Goal: Complete application form

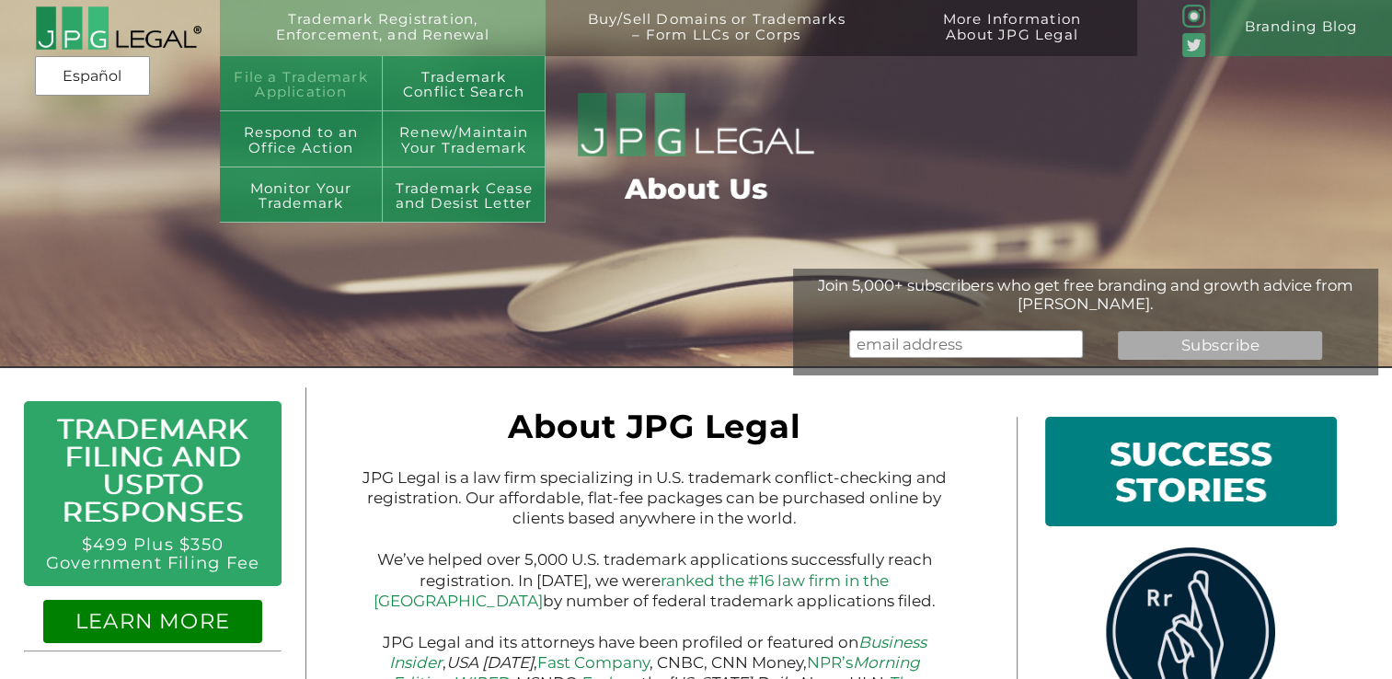
click at [347, 85] on link "File a Trademark Application" at bounding box center [301, 84] width 163 height 56
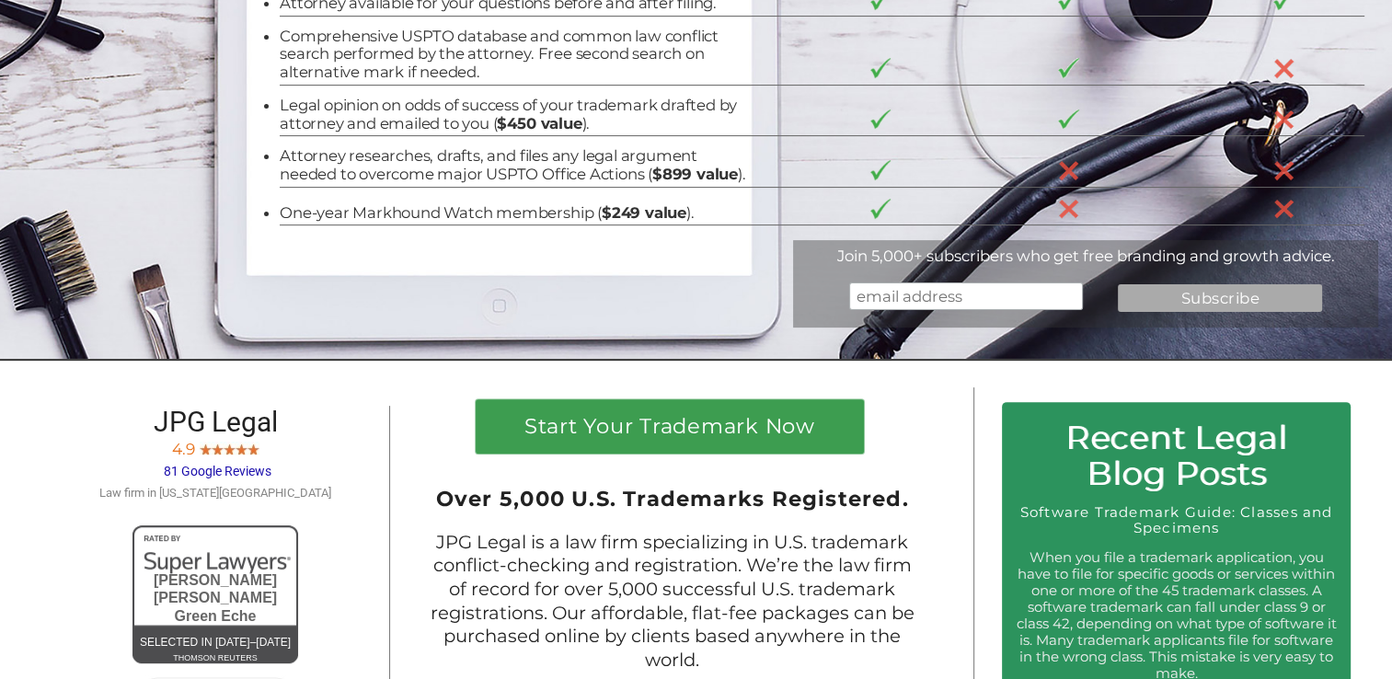
scroll to position [484, 0]
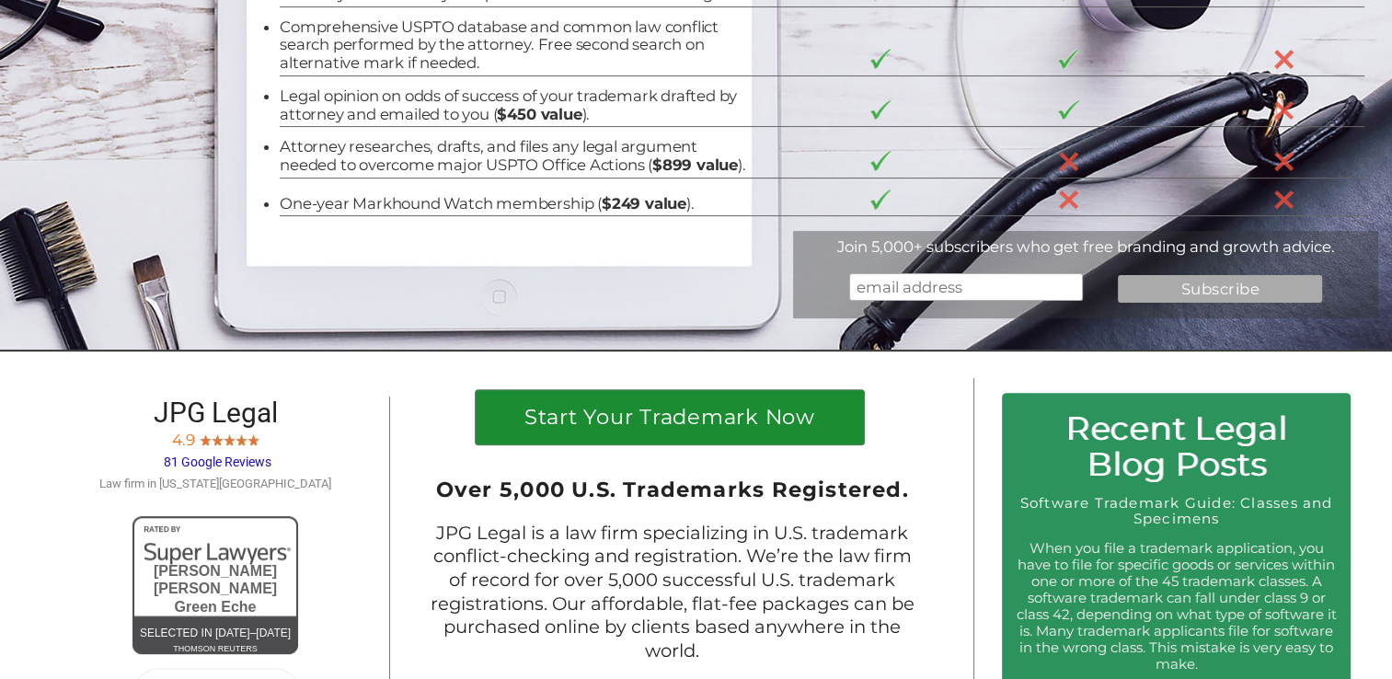
click at [551, 437] on h1 "Start Your Trademark Now" at bounding box center [669, 422] width 360 height 30
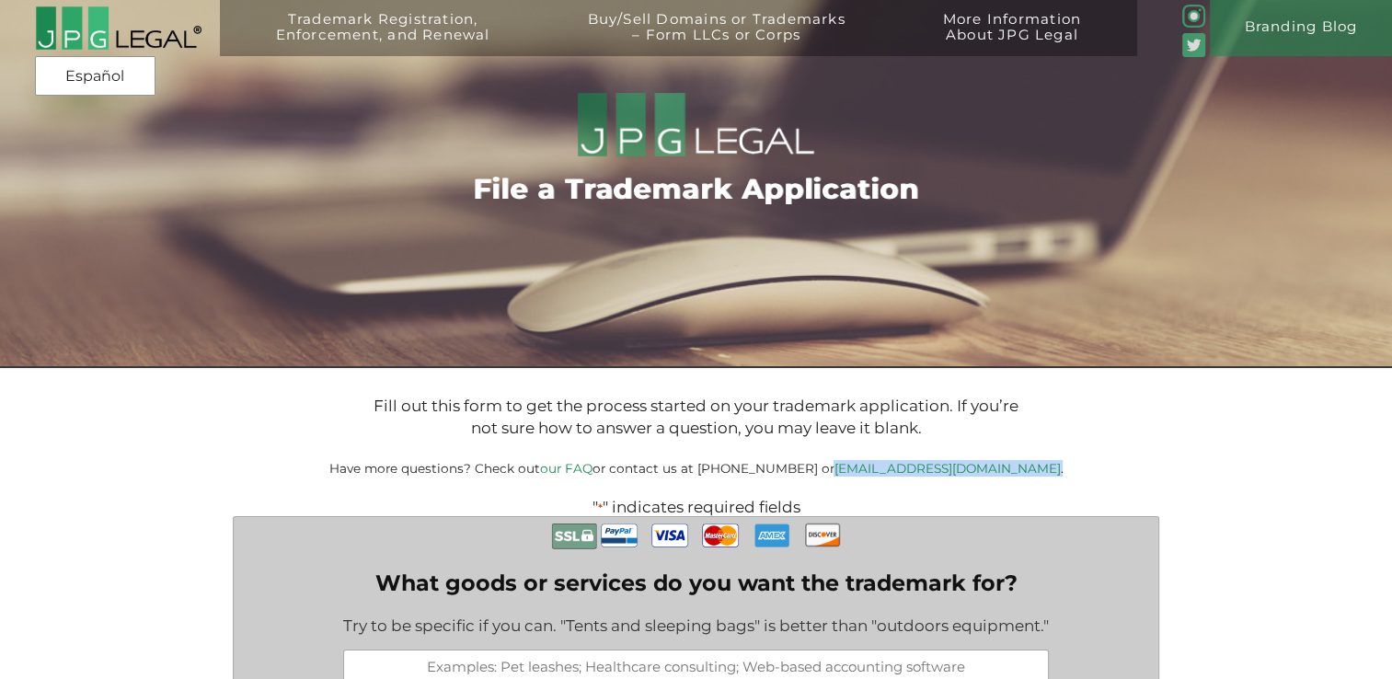
drag, startPoint x: 1008, startPoint y: 473, endPoint x: 874, endPoint y: 480, distance: 134.5
copy small "[EMAIL_ADDRESS][DOMAIN_NAME] ."
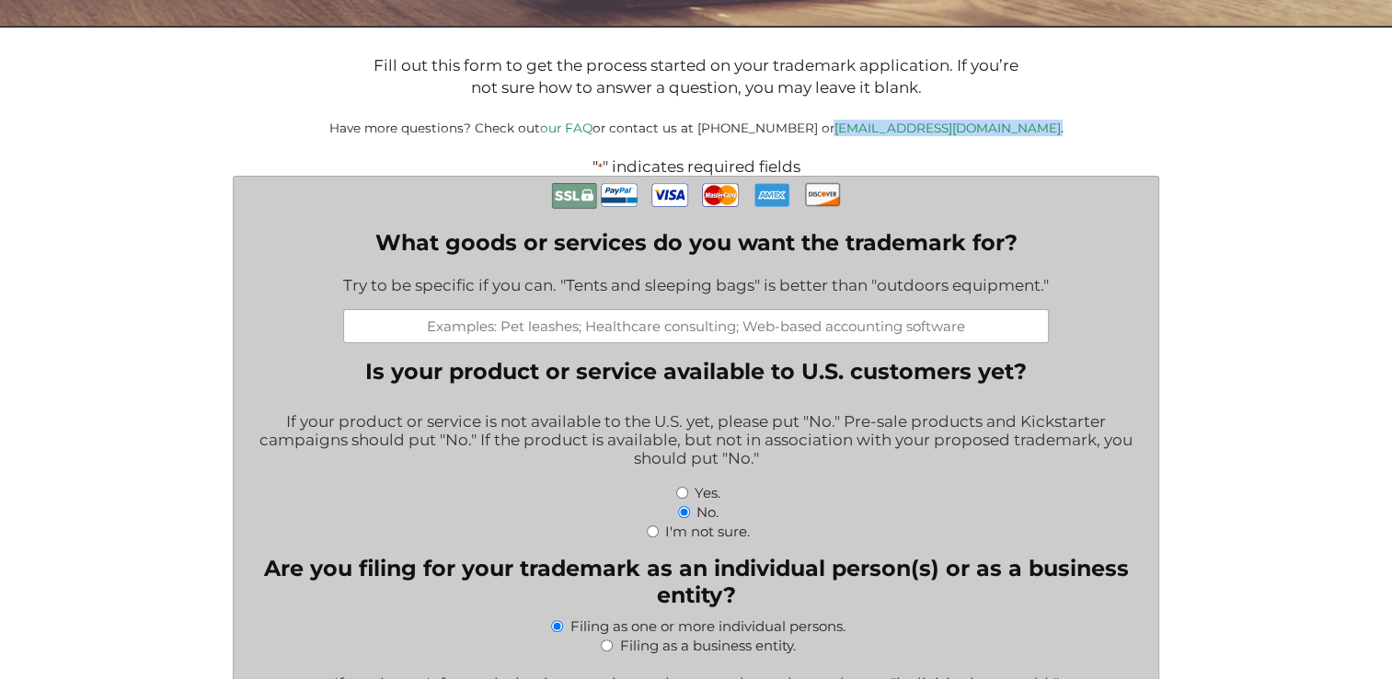
scroll to position [342, 0]
